Goal: Task Accomplishment & Management: Use online tool/utility

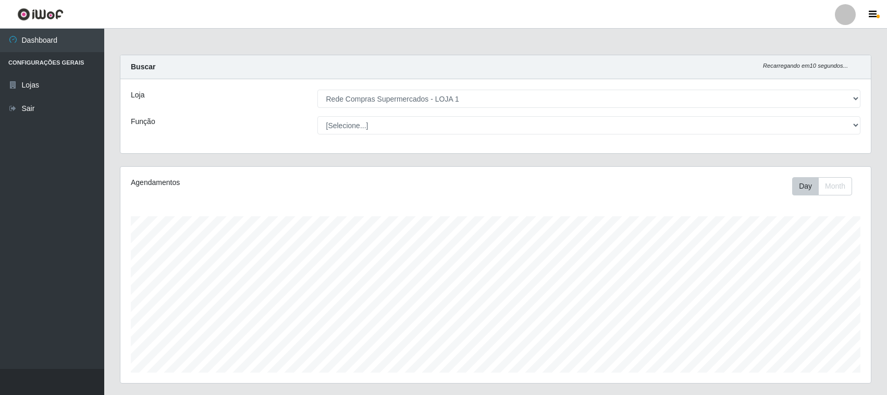
select select "158"
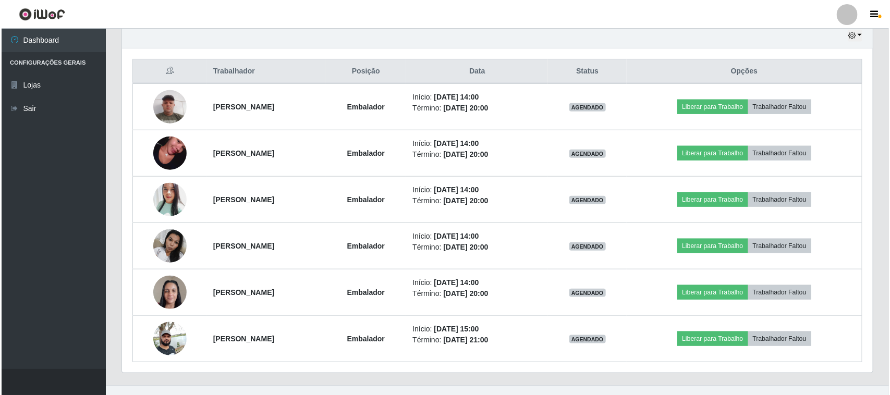
scroll to position [217, 751]
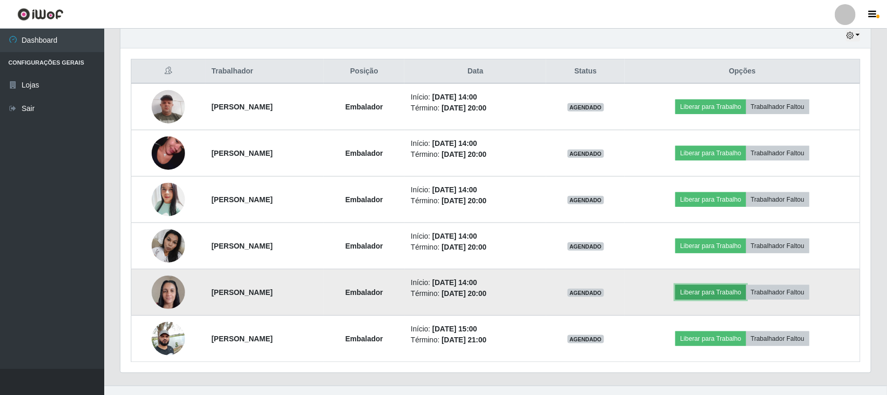
click at [746, 296] on button "Liberar para Trabalho" at bounding box center [711, 292] width 70 height 15
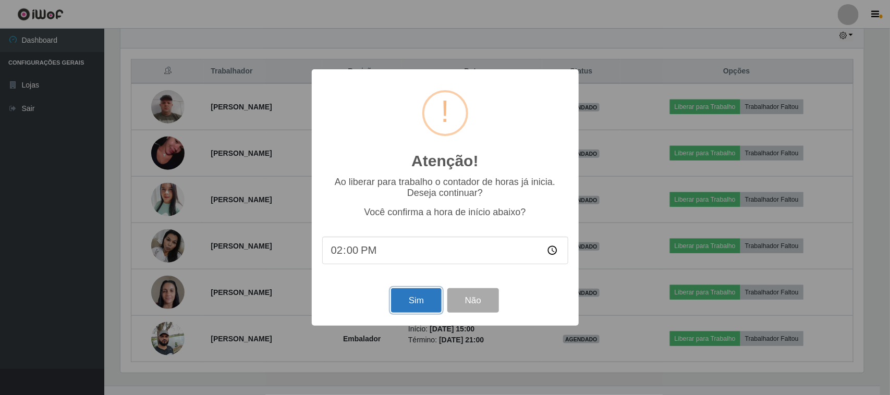
click at [403, 303] on button "Sim" at bounding box center [416, 300] width 51 height 24
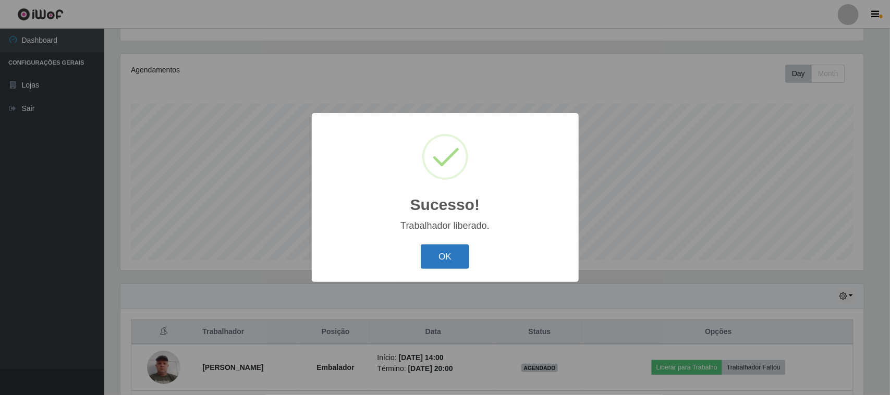
click at [446, 260] on button "OK" at bounding box center [445, 256] width 48 height 24
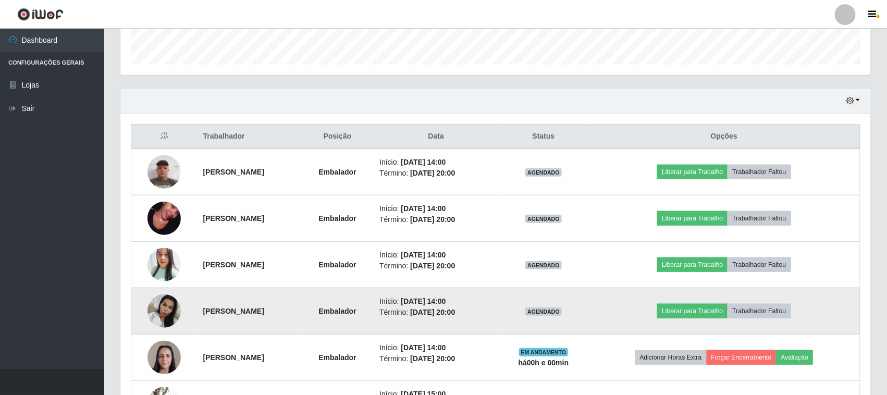
scroll to position [373, 0]
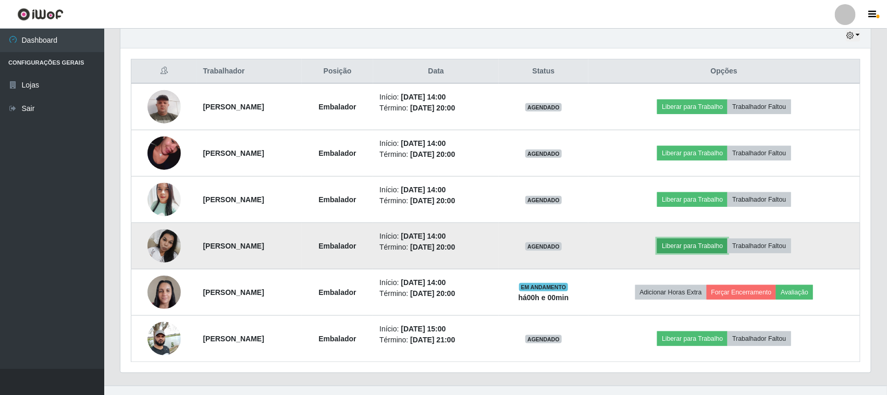
click at [695, 253] on button "Liberar para Trabalho" at bounding box center [692, 246] width 70 height 15
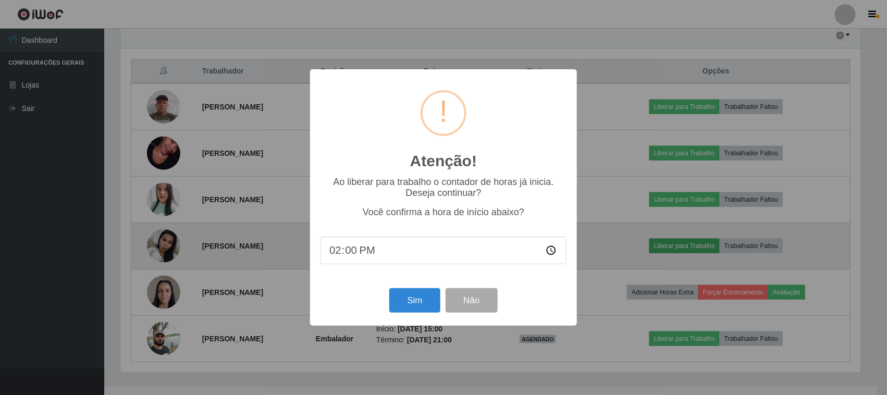
scroll to position [217, 743]
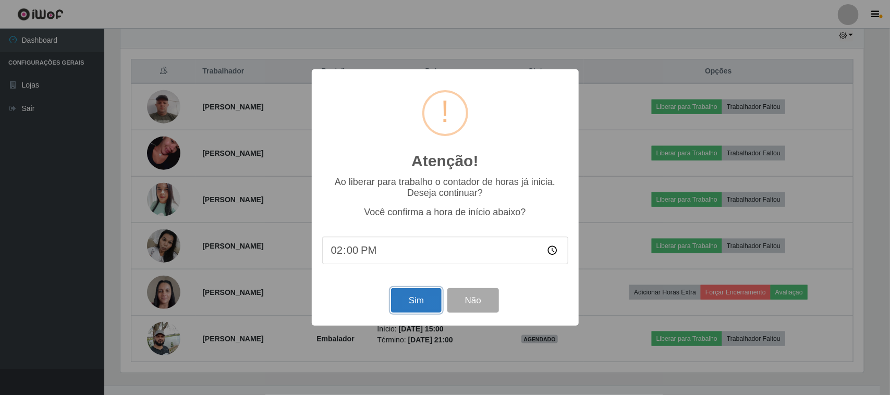
click at [396, 308] on button "Sim" at bounding box center [416, 300] width 51 height 24
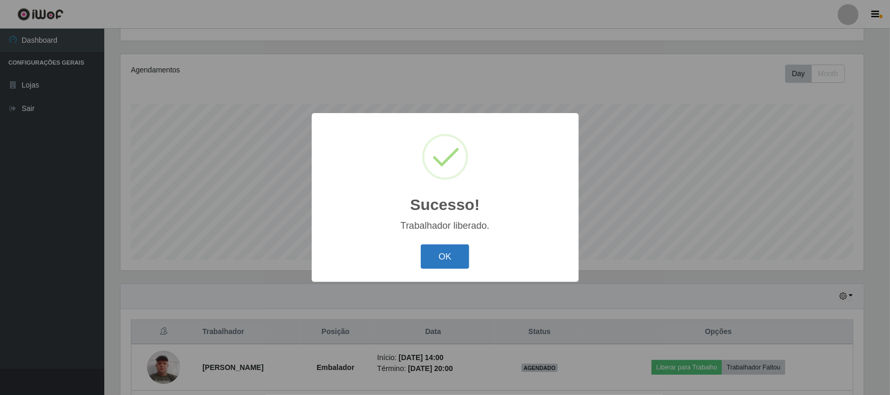
click at [453, 258] on button "OK" at bounding box center [445, 256] width 48 height 24
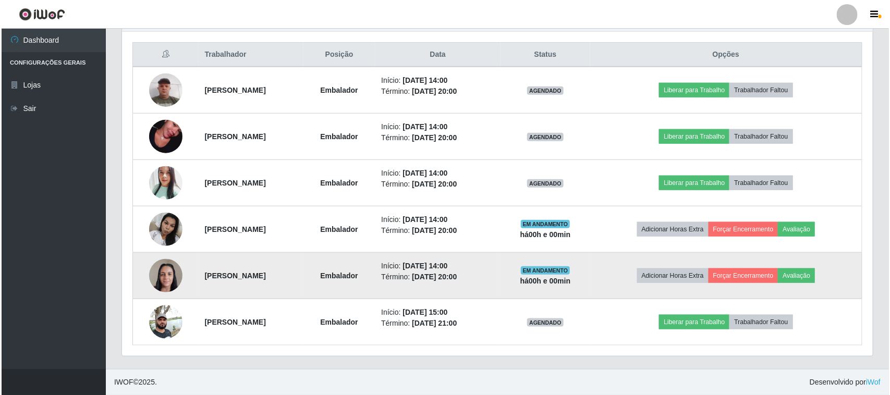
scroll to position [326, 0]
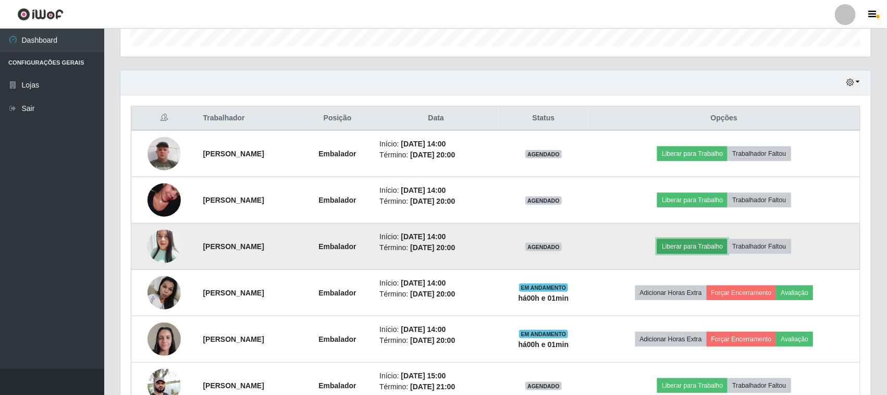
click at [706, 240] on button "Liberar para Trabalho" at bounding box center [692, 246] width 70 height 15
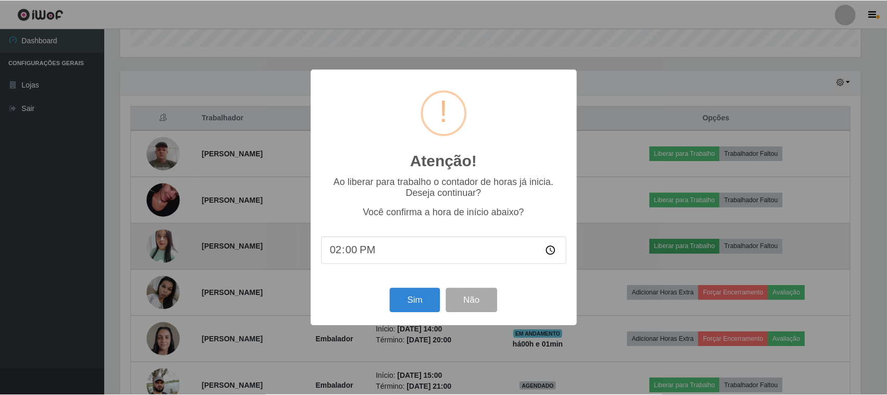
scroll to position [217, 743]
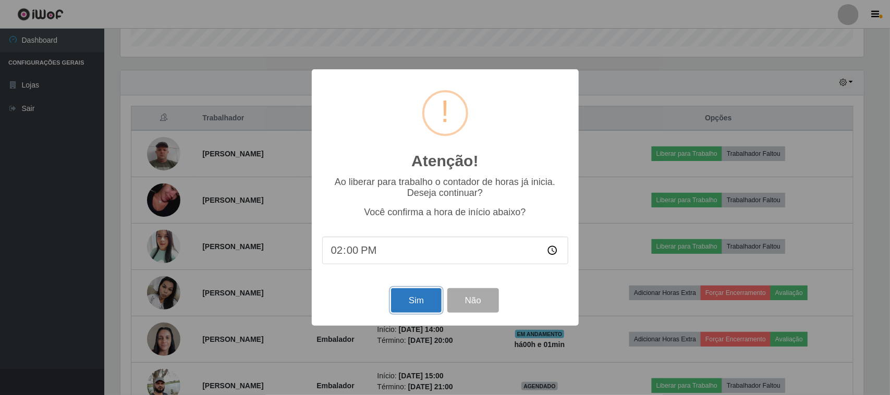
click at [422, 298] on button "Sim" at bounding box center [416, 300] width 51 height 24
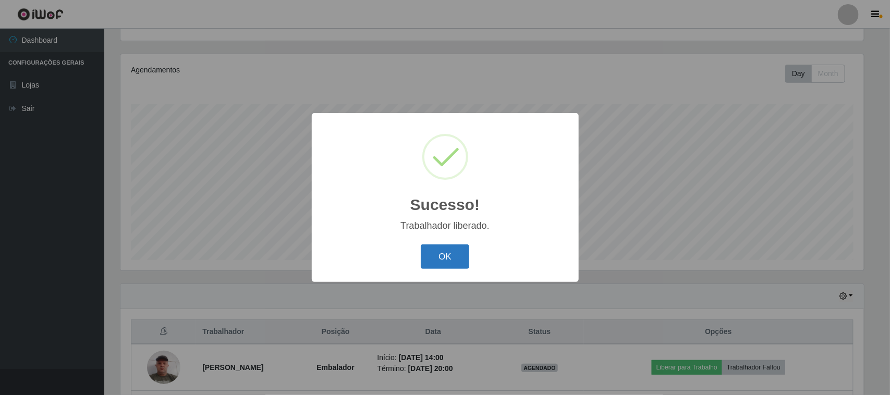
click at [445, 263] on button "OK" at bounding box center [445, 256] width 48 height 24
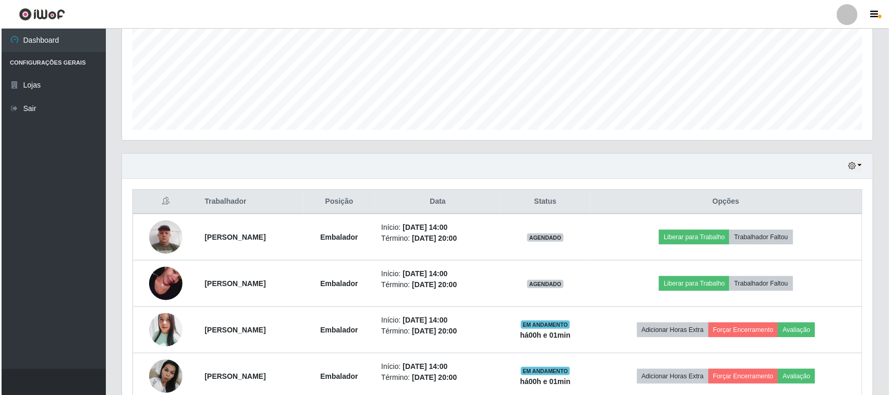
scroll to position [373, 0]
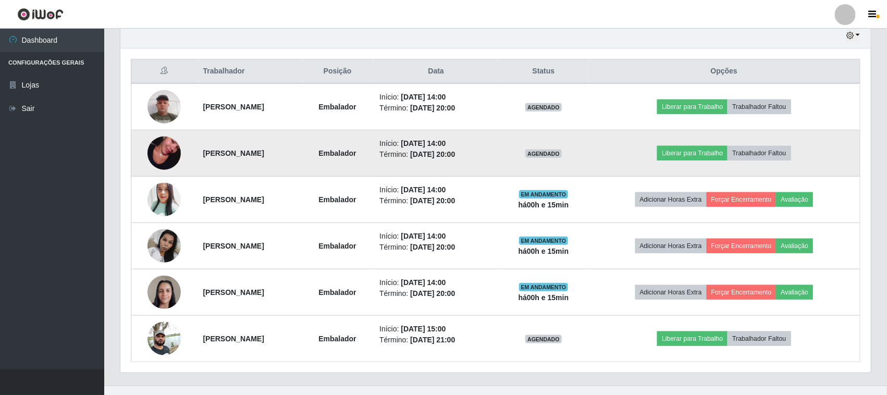
click at [159, 157] on img at bounding box center [164, 153] width 33 height 59
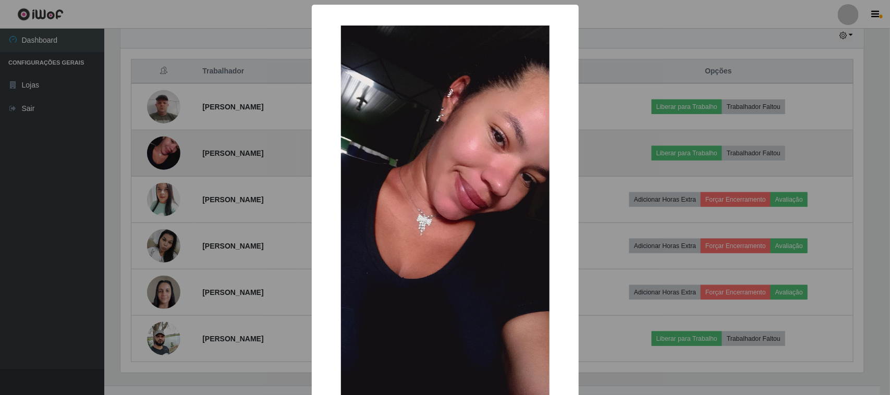
click at [159, 157] on div "× OK Cancel" at bounding box center [445, 197] width 890 height 395
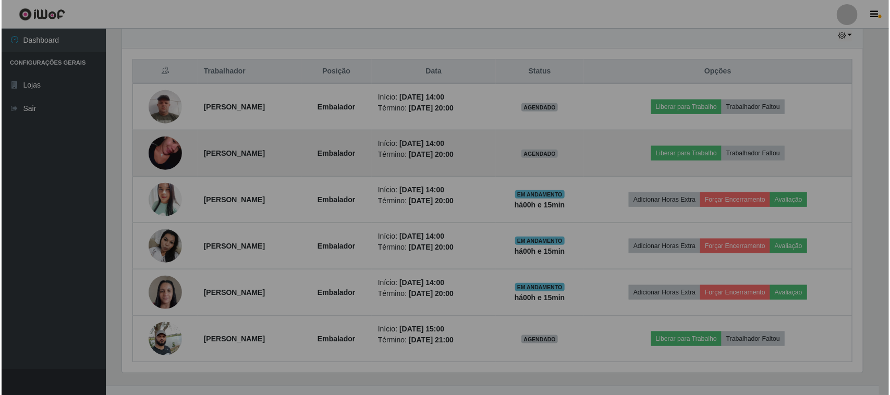
scroll to position [217, 751]
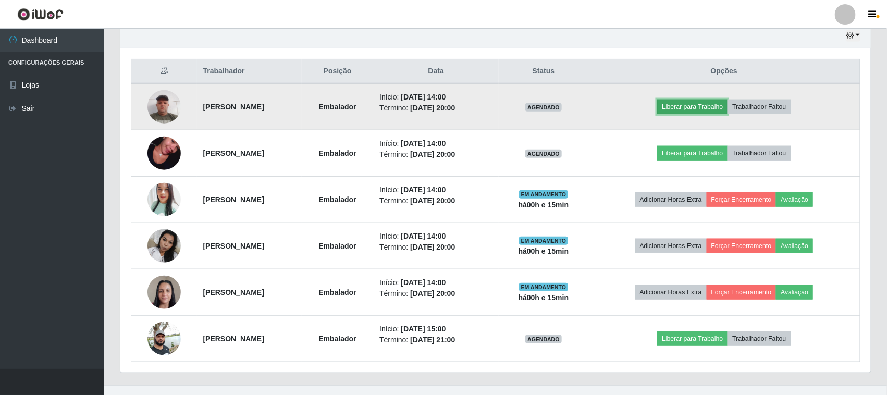
click at [715, 102] on button "Liberar para Trabalho" at bounding box center [692, 107] width 70 height 15
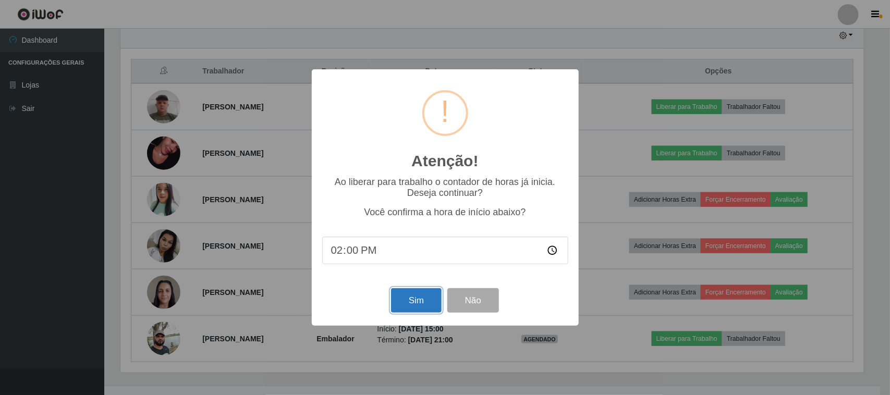
click at [408, 303] on button "Sim" at bounding box center [416, 300] width 51 height 24
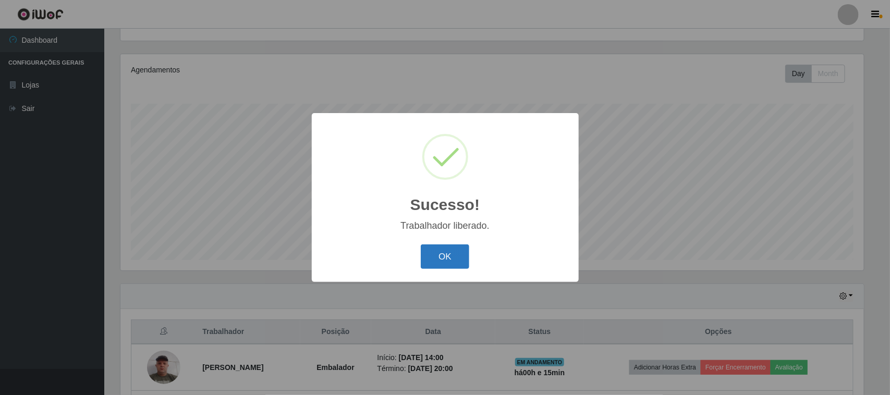
click at [454, 249] on button "OK" at bounding box center [445, 256] width 48 height 24
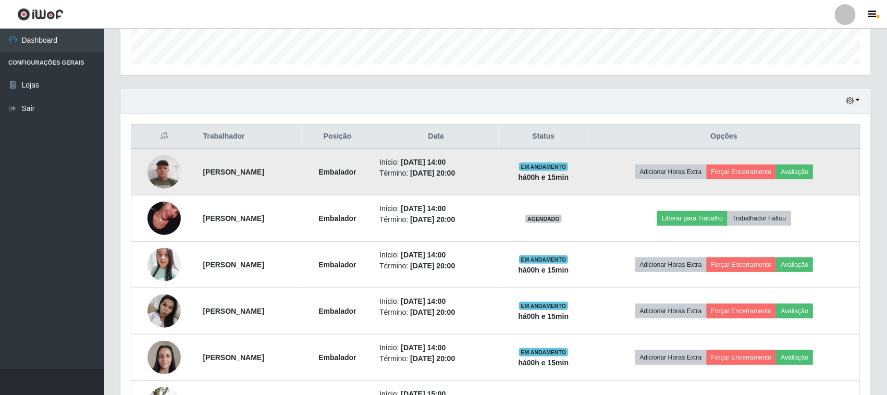
scroll to position [373, 0]
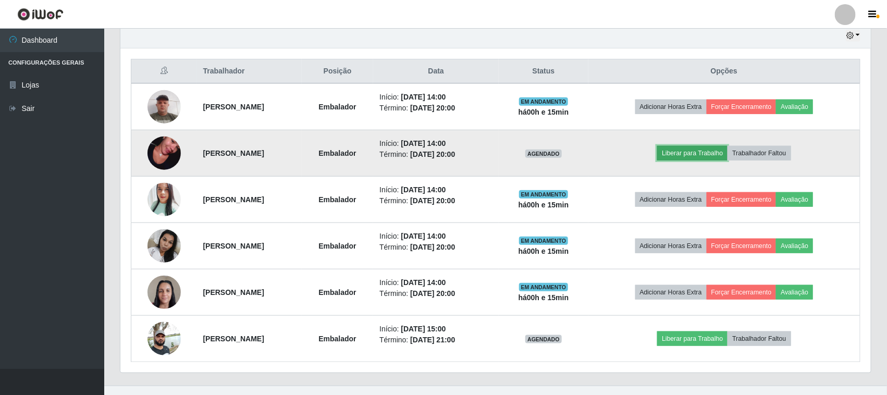
click at [694, 157] on button "Liberar para Trabalho" at bounding box center [692, 153] width 70 height 15
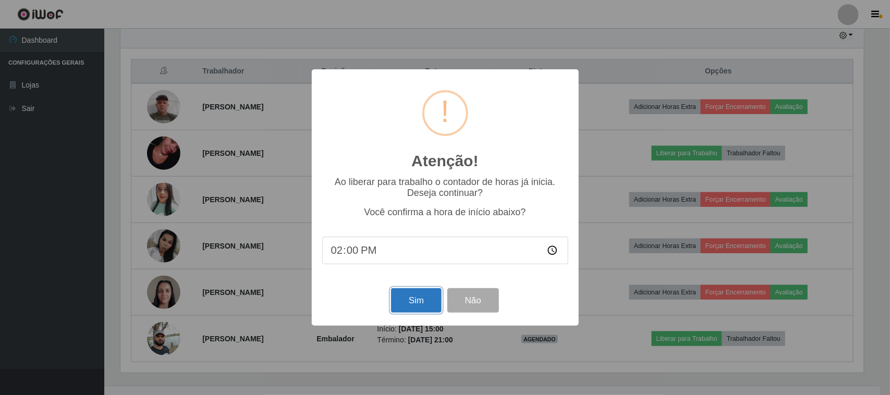
click at [430, 294] on button "Sim" at bounding box center [416, 300] width 51 height 24
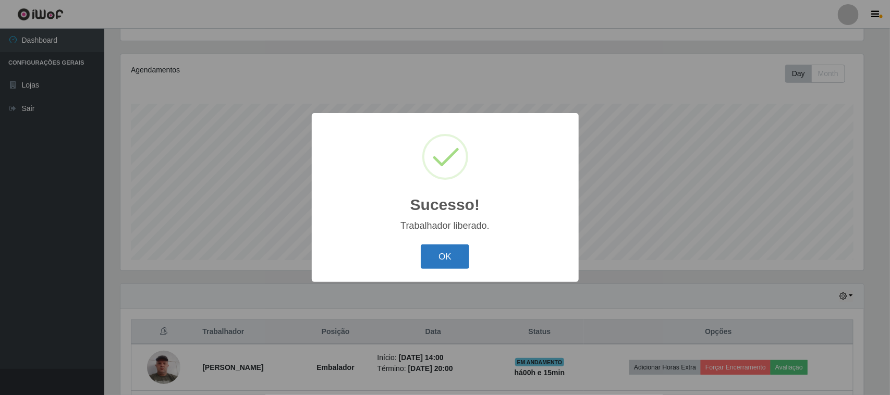
click at [453, 264] on button "OK" at bounding box center [445, 256] width 48 height 24
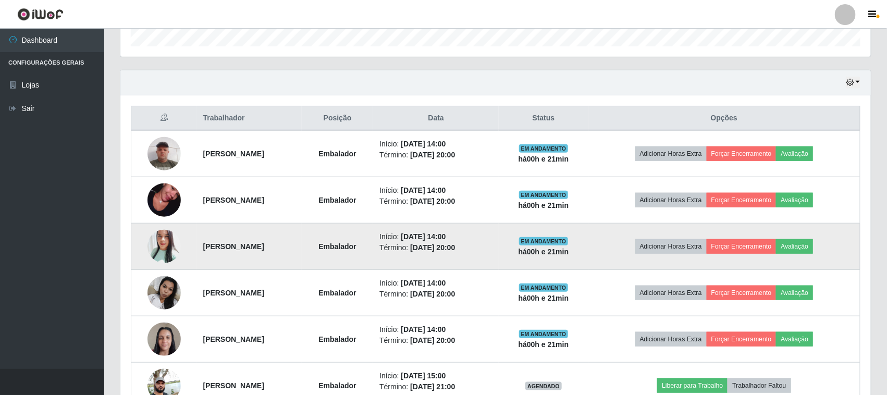
scroll to position [391, 0]
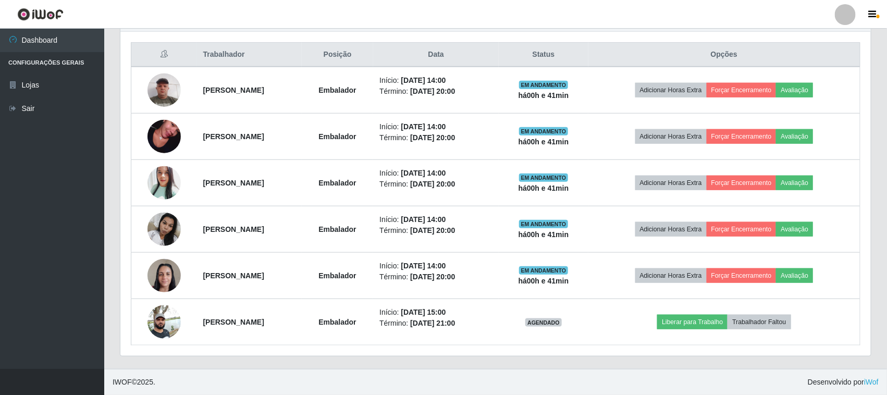
click at [842, 43] on th "Opções" at bounding box center [724, 55] width 272 height 24
